Goal: Check status: Check status

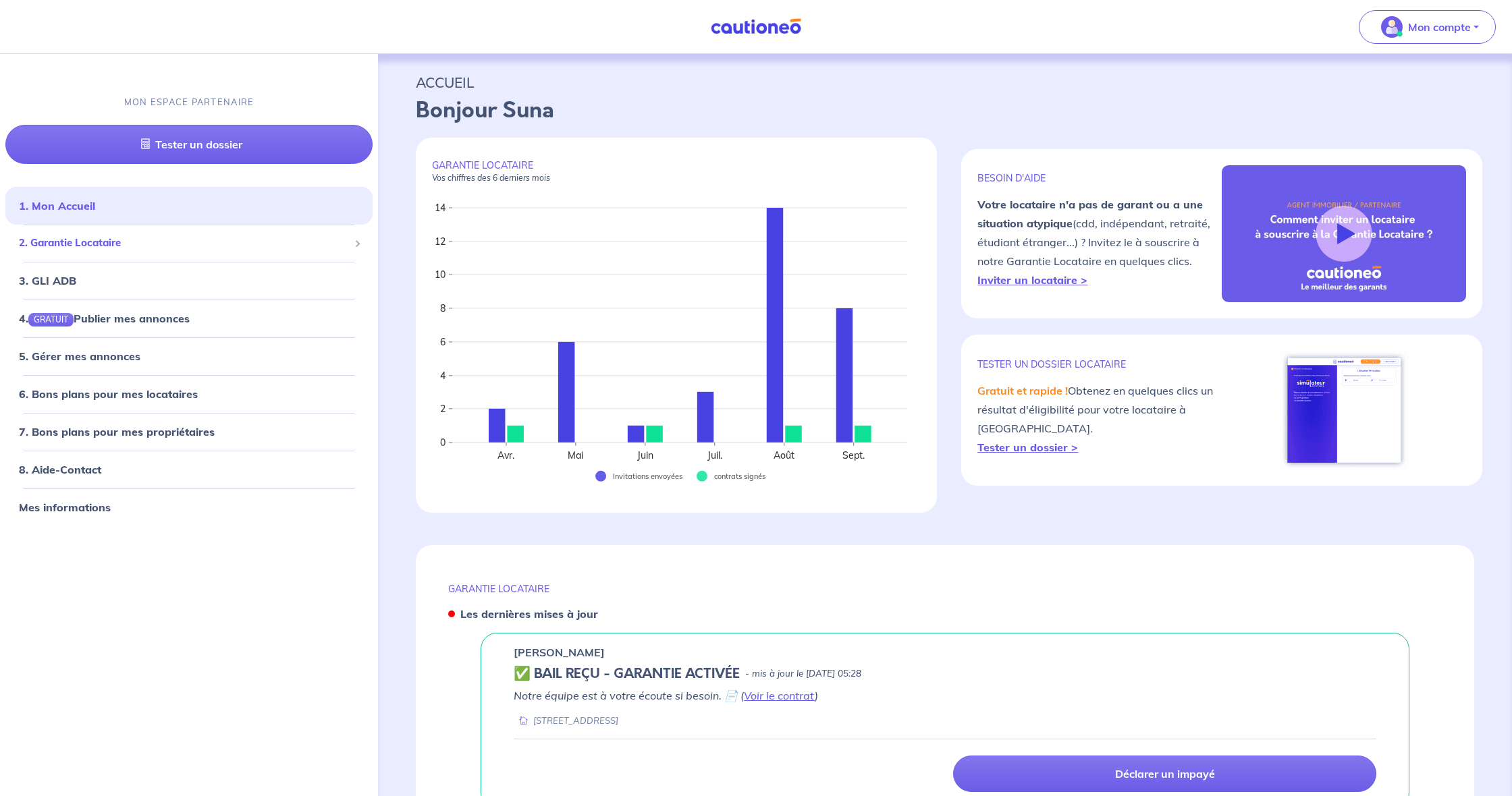
click at [136, 241] on span "2. Garantie Locataire" at bounding box center [184, 243] width 330 height 16
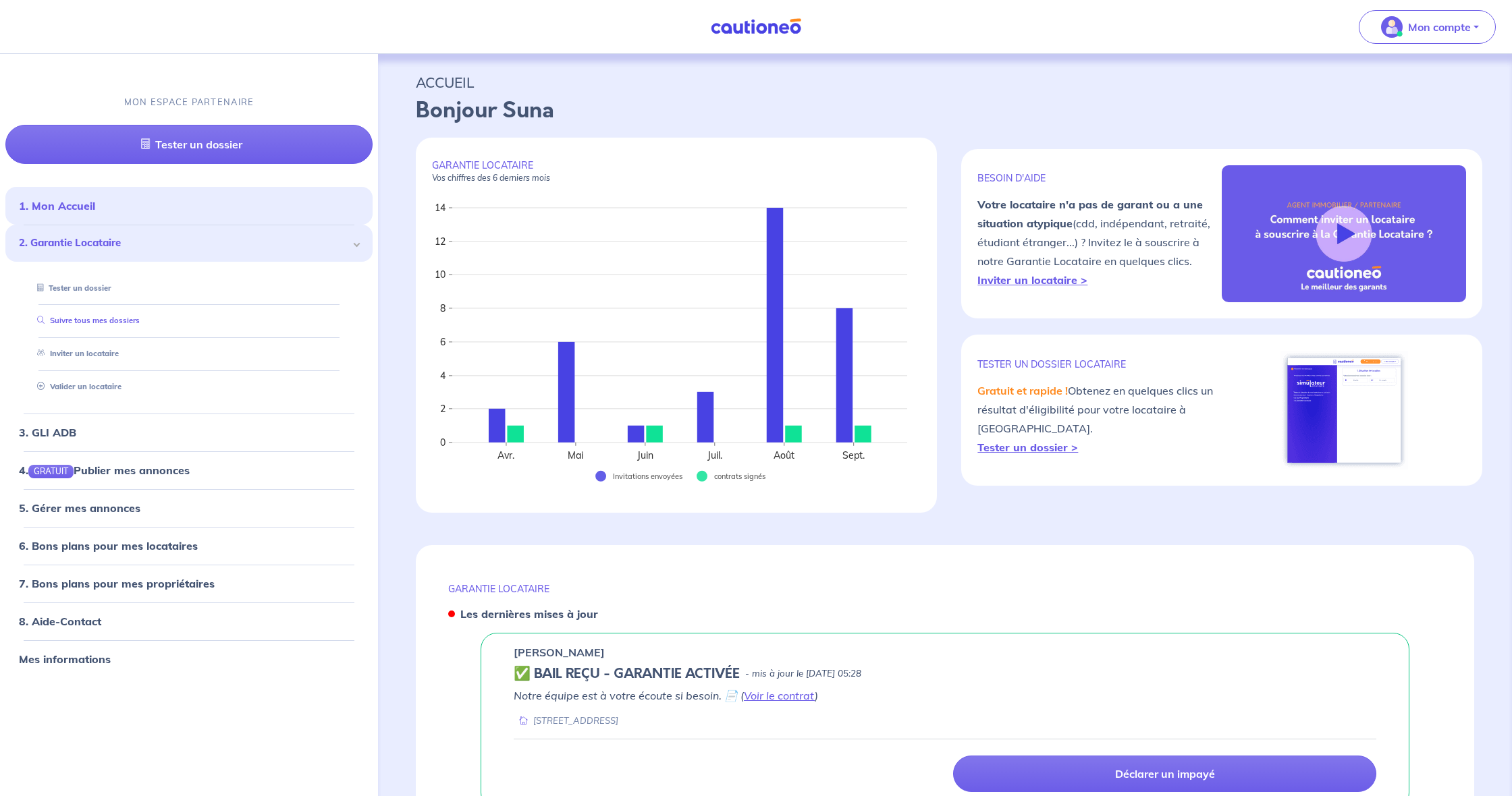
click at [117, 320] on link "Suivre tous mes dossiers" at bounding box center [85, 321] width 108 height 9
